Goal: Information Seeking & Learning: Learn about a topic

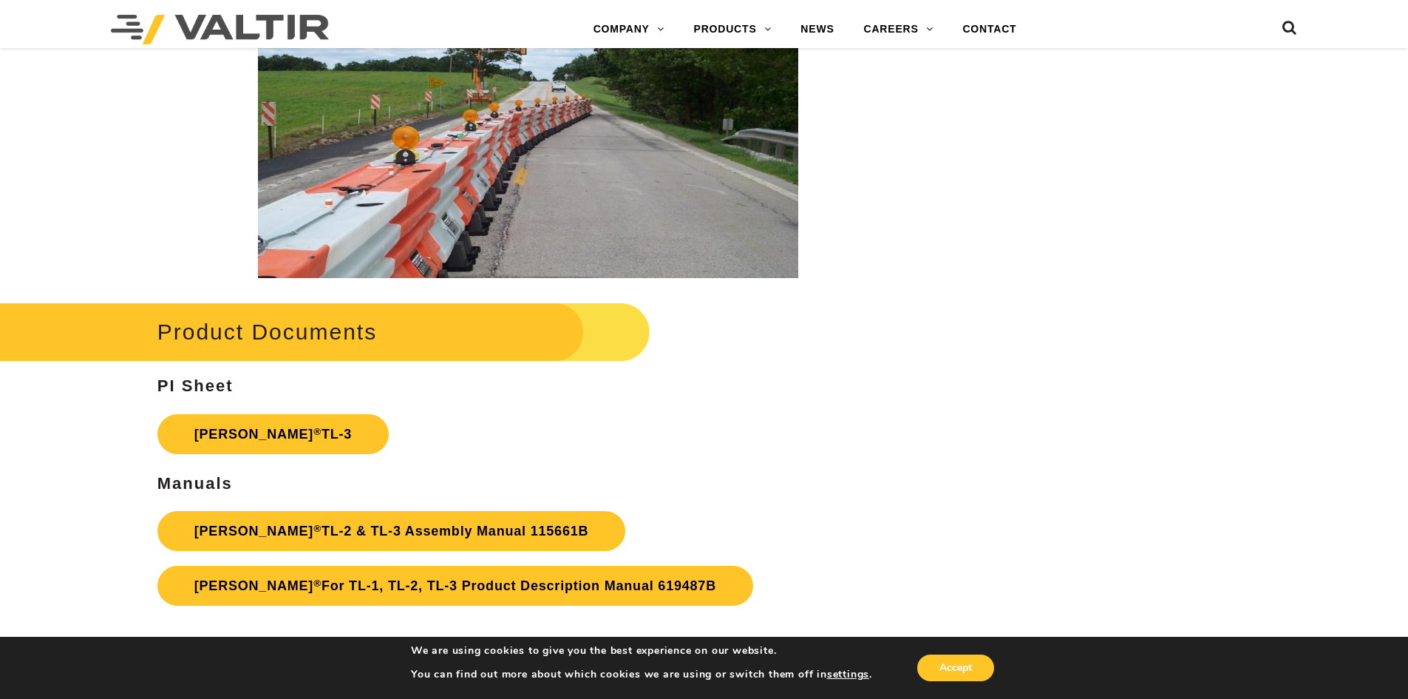
scroll to position [2330, 0]
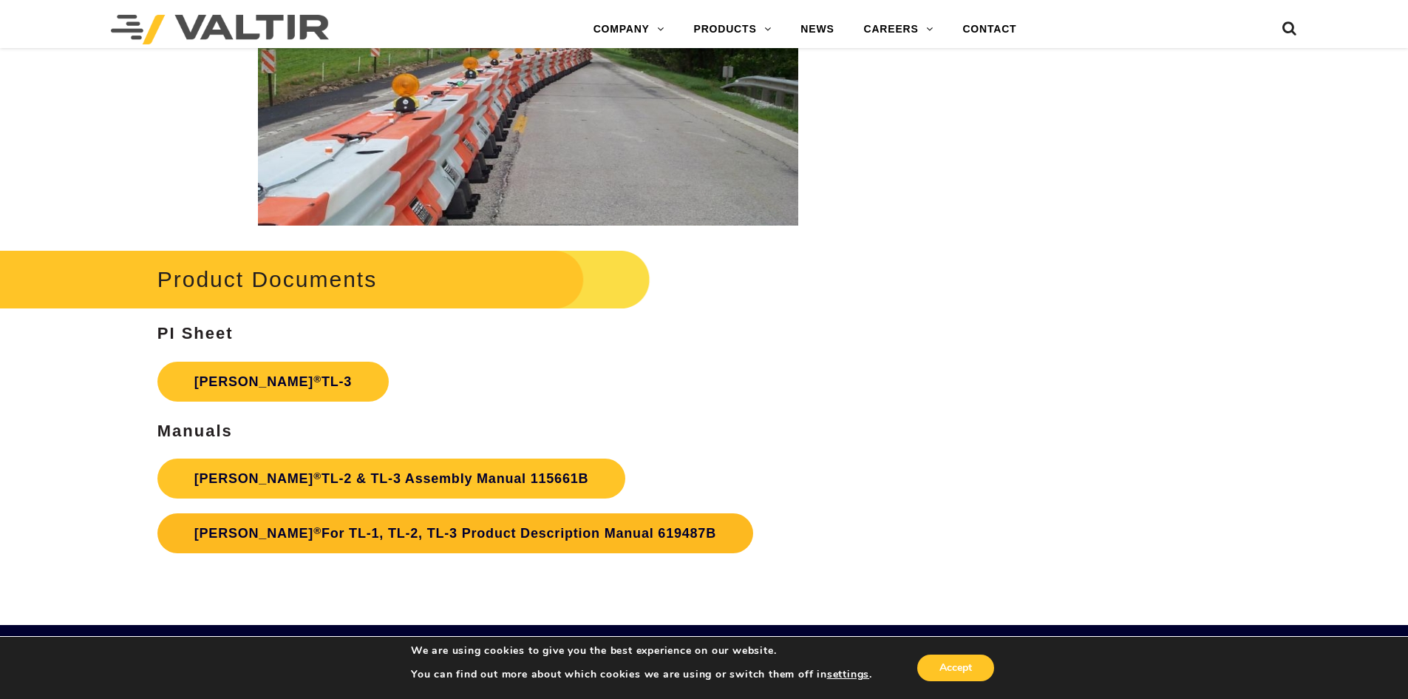
click at [484, 521] on link "Triton Barrier ® For TL-1, TL-2, TL-3 Product Description Manual 619487B" at bounding box center [455, 533] width 596 height 40
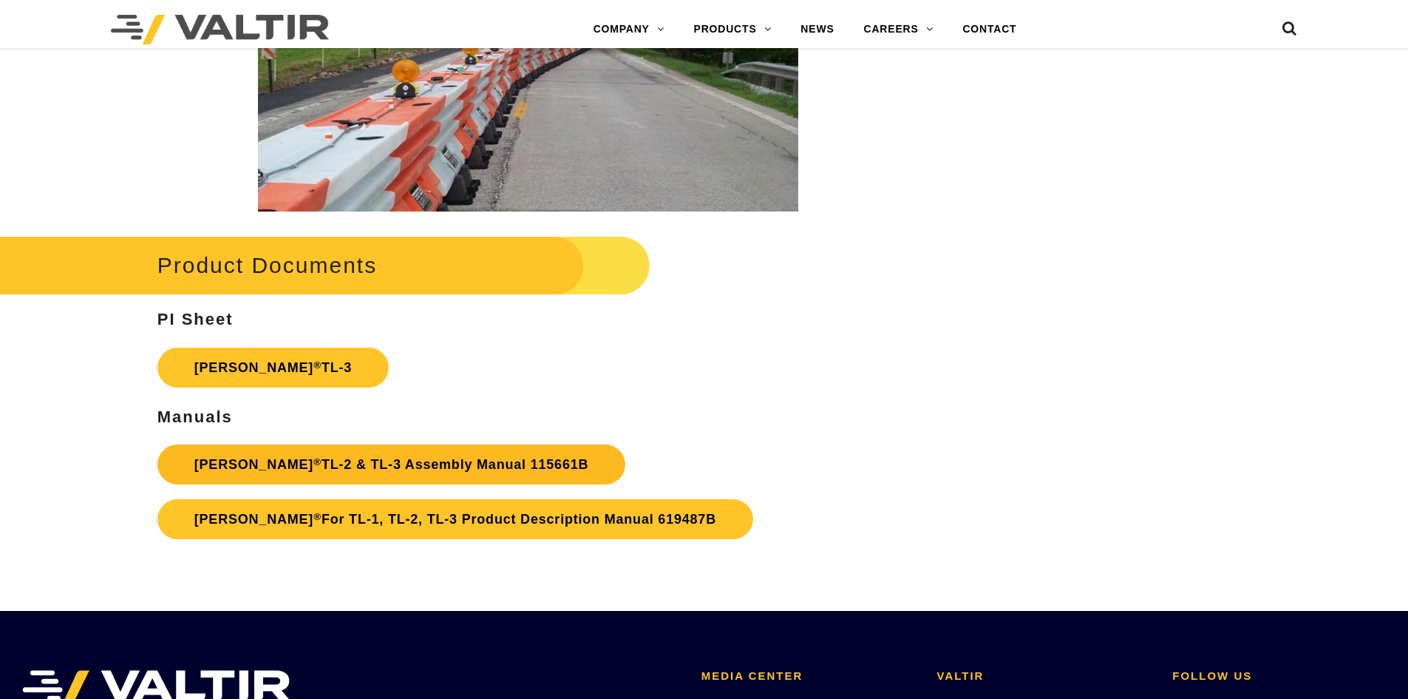
scroll to position [2330, 0]
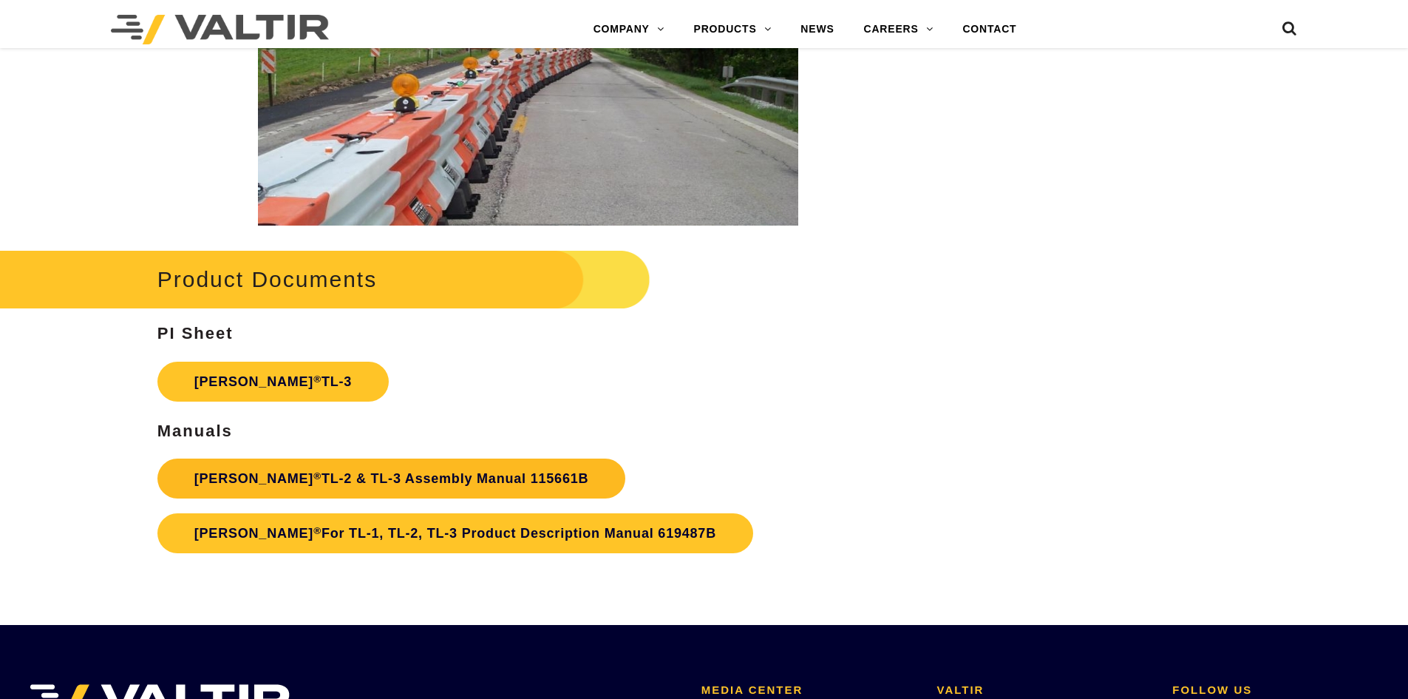
click at [381, 451] on p "Triton Barrier ® TL-2 & TL-3 Assembly Manual 115661B Triton Barrier ® For TL-1,…" at bounding box center [527, 505] width 741 height 109
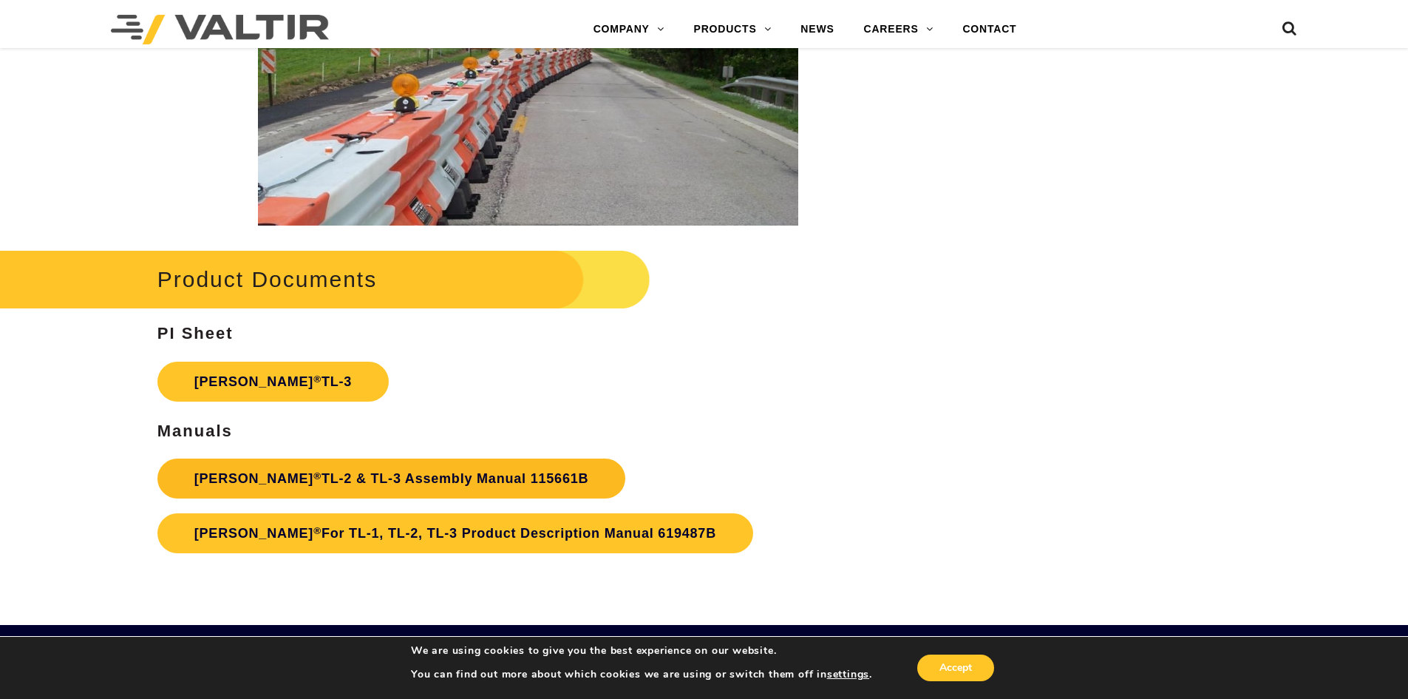
click at [366, 474] on link "Triton Barrier ® TL-2 & TL-3 Assembly Manual 115661B" at bounding box center [391, 478] width 469 height 40
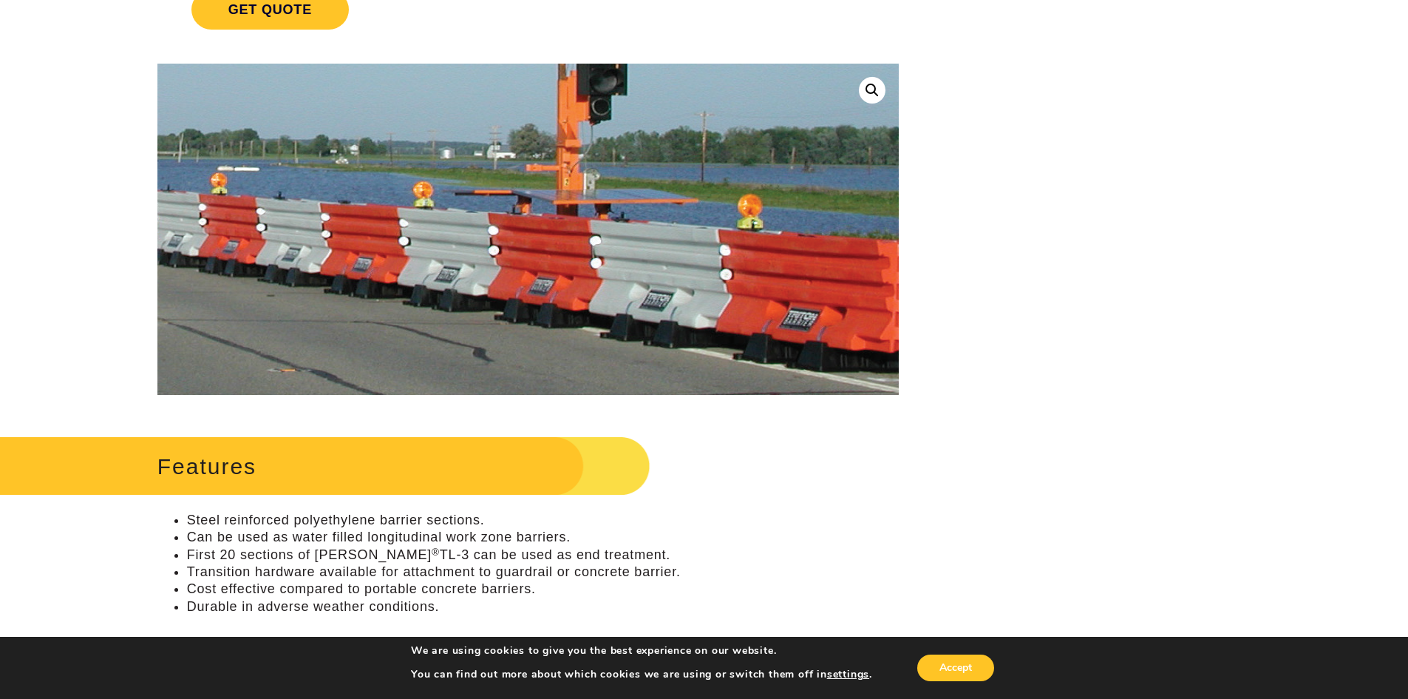
scroll to position [236, 0]
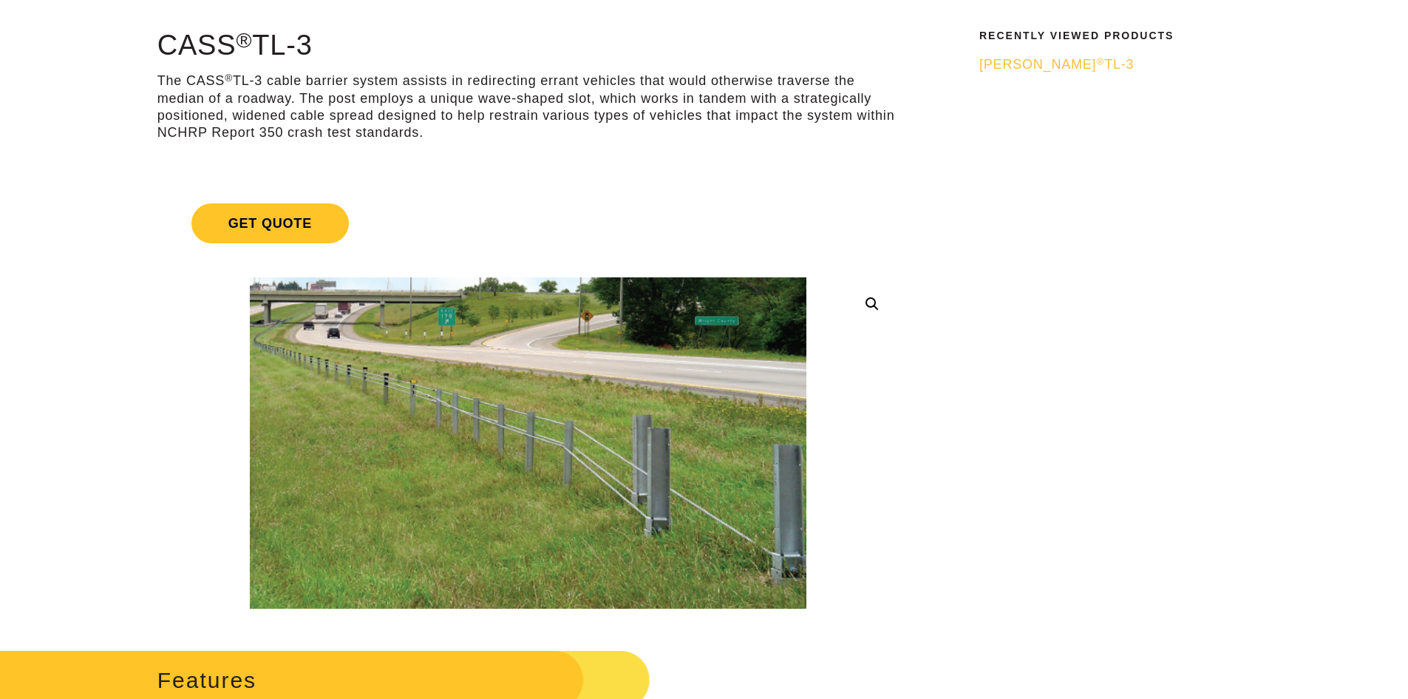
scroll to position [123, 0]
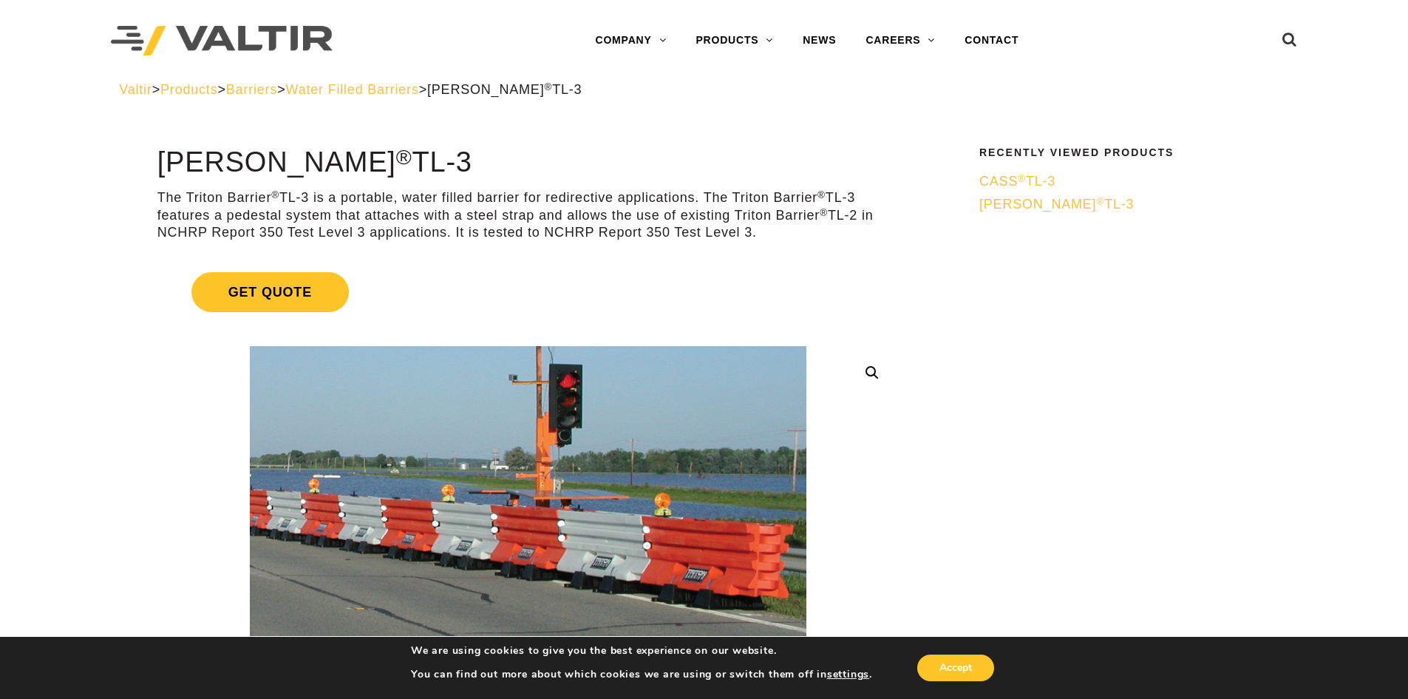
click at [416, 97] on div "Valtir > Products > Barriers > Water Filled Barriers > Triton Barrier ® TL-3" at bounding box center [704, 89] width 1170 height 17
click at [419, 95] on span "Water Filled Barriers" at bounding box center [352, 89] width 133 height 15
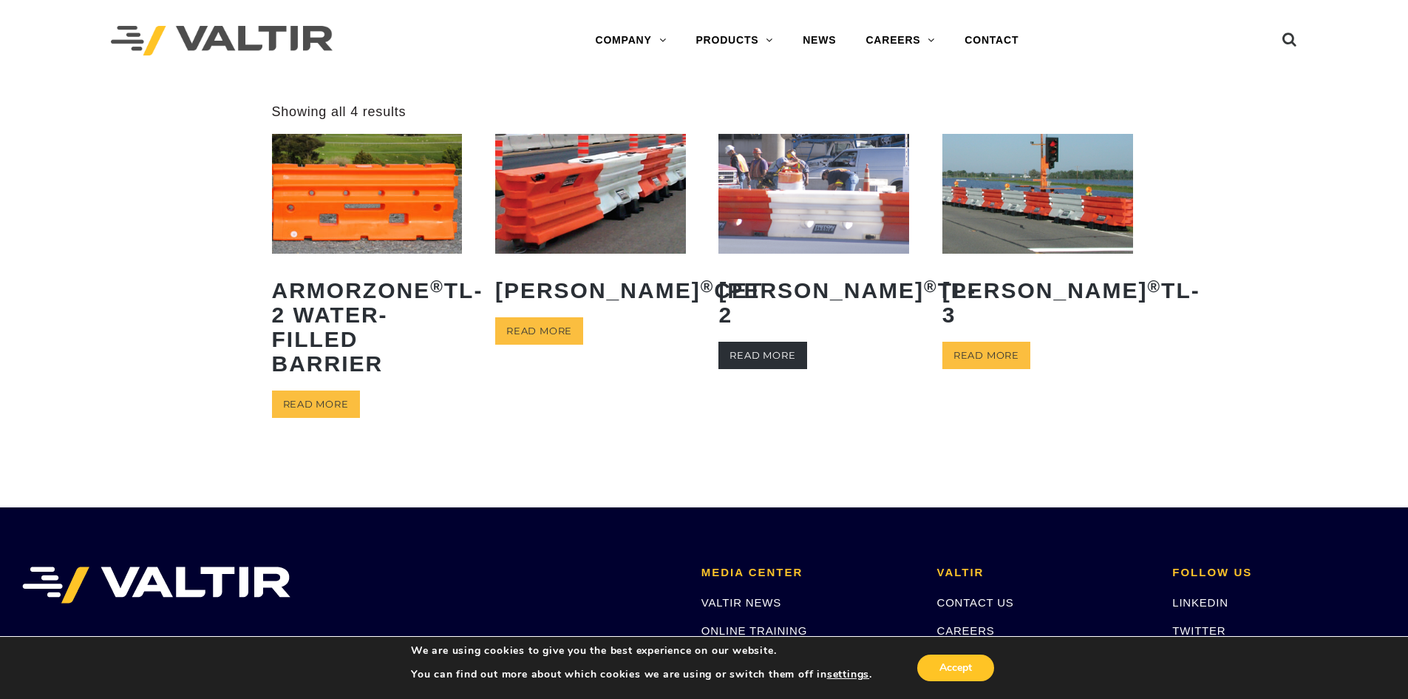
click at [765, 356] on link "Read more" at bounding box center [763, 355] width 88 height 27
click at [279, 399] on link "Read more" at bounding box center [316, 403] width 88 height 27
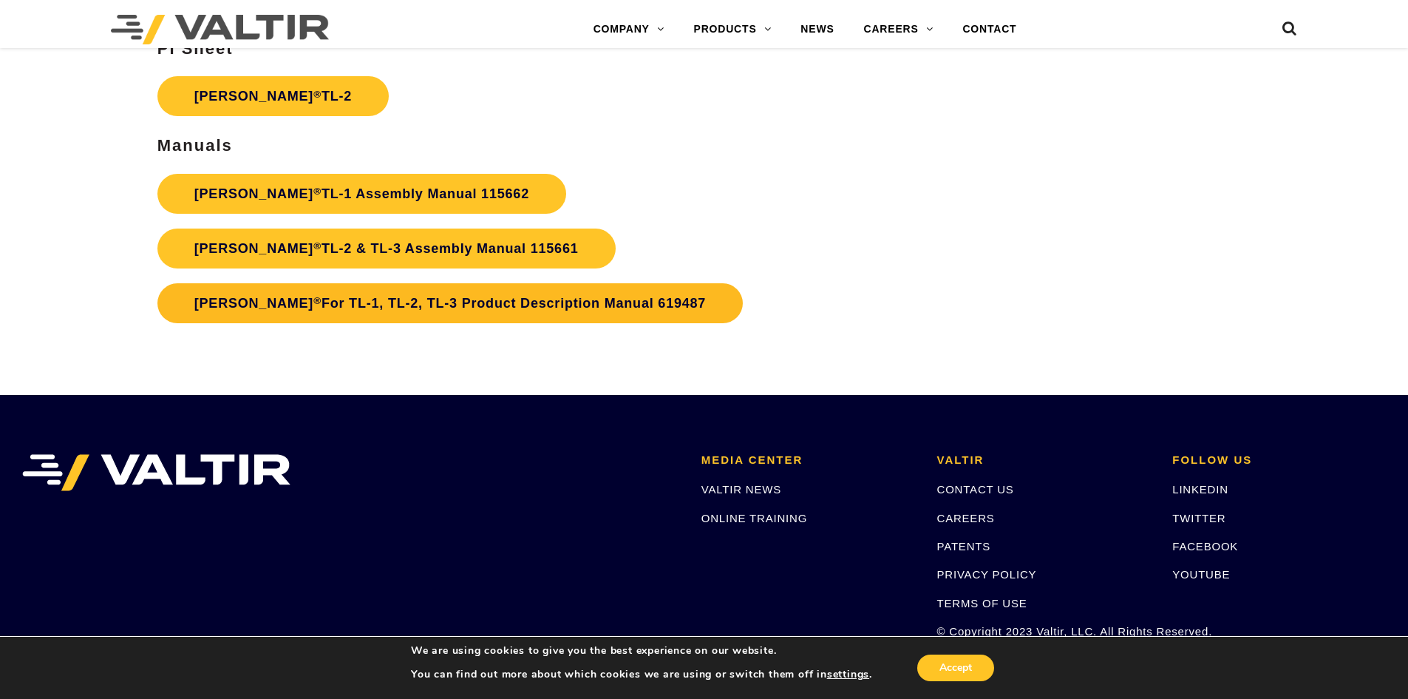
scroll to position [2950, 0]
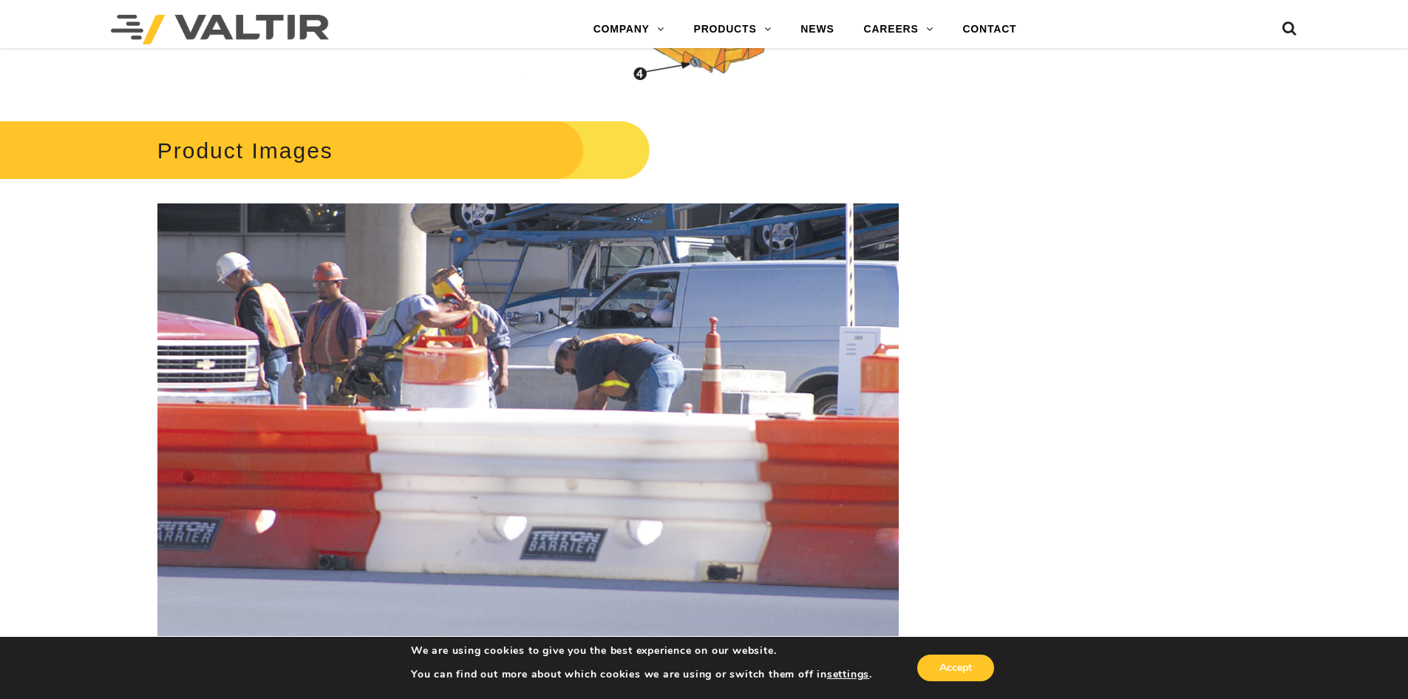
scroll to position [1725, 0]
